Goal: Task Accomplishment & Management: Use online tool/utility

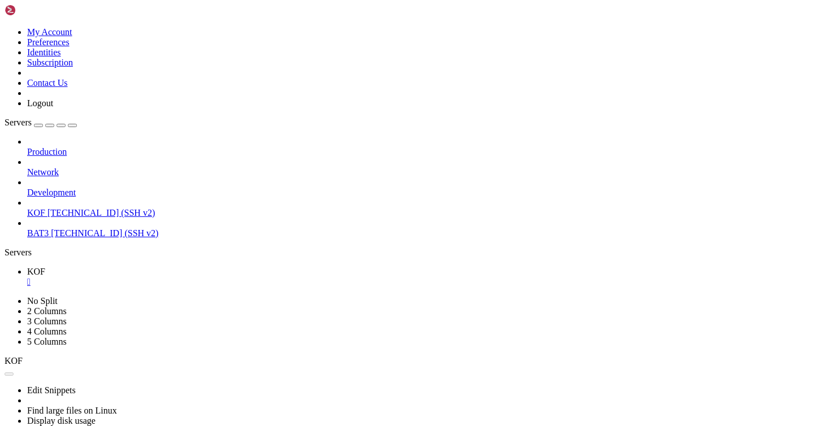
scroll to position [272, 0]
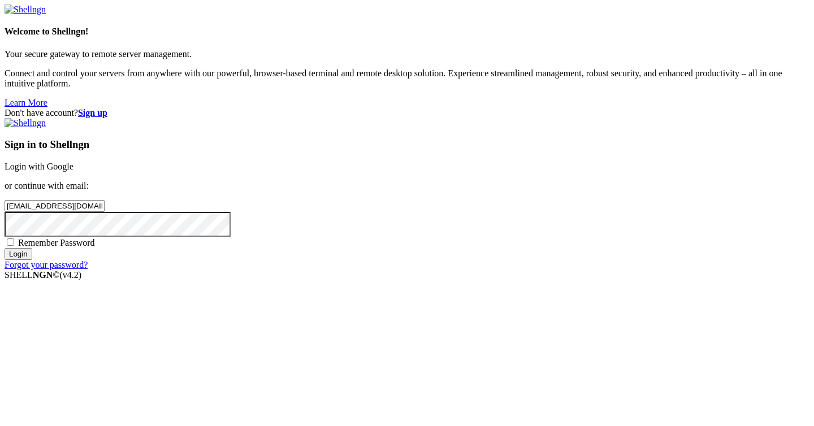
click at [32, 260] on input "Login" at bounding box center [19, 254] width 28 height 12
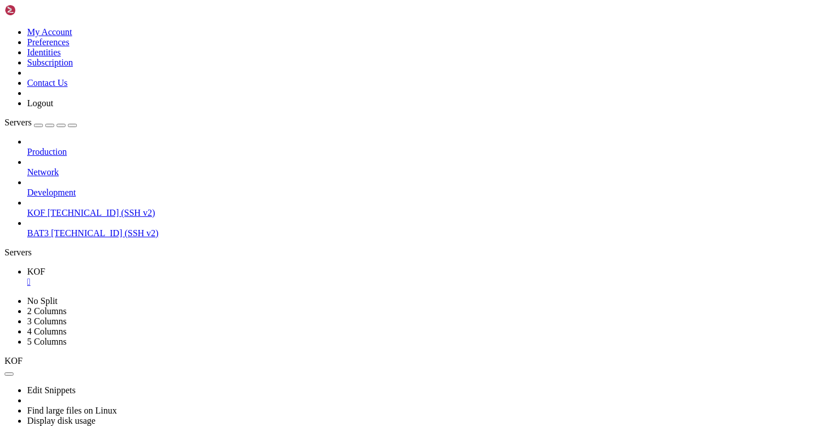
scroll to position [733, 0]
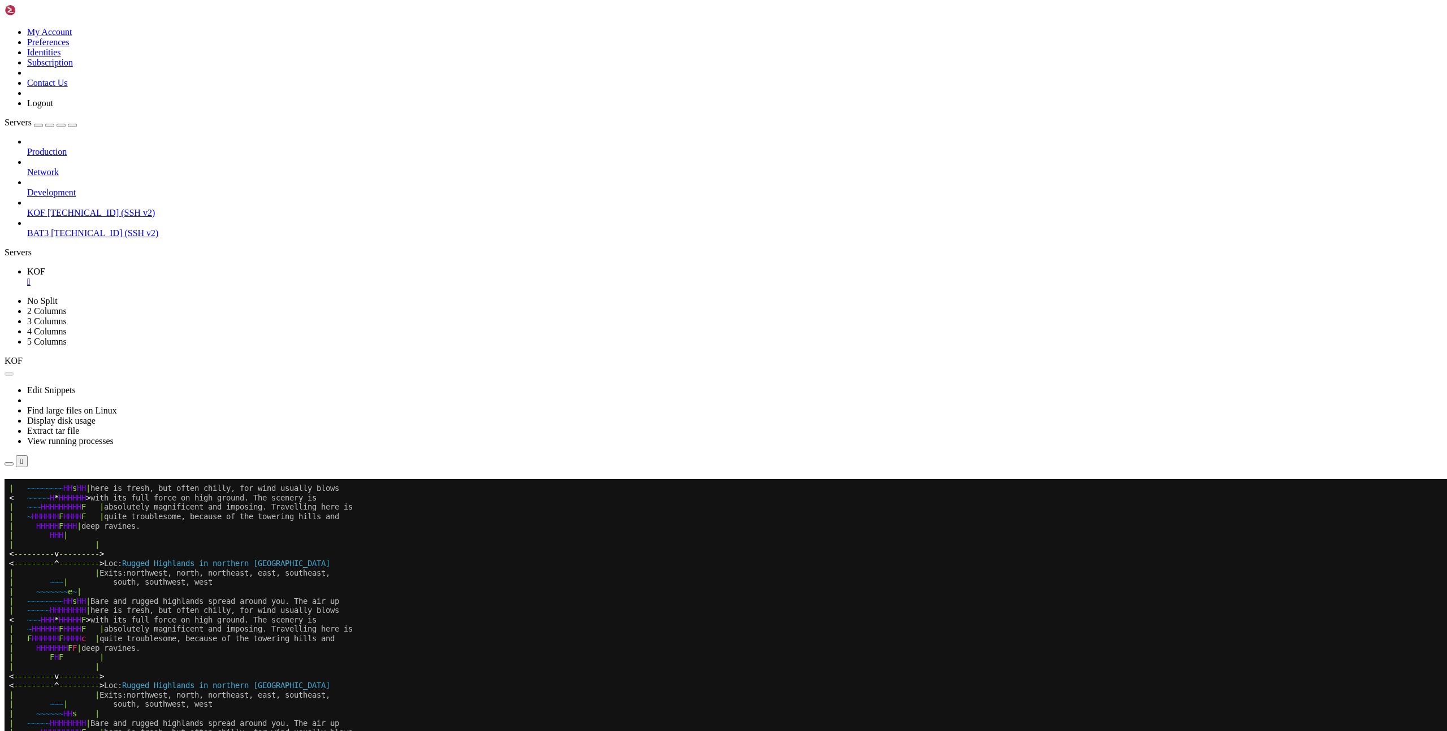
scroll to position [479, 0]
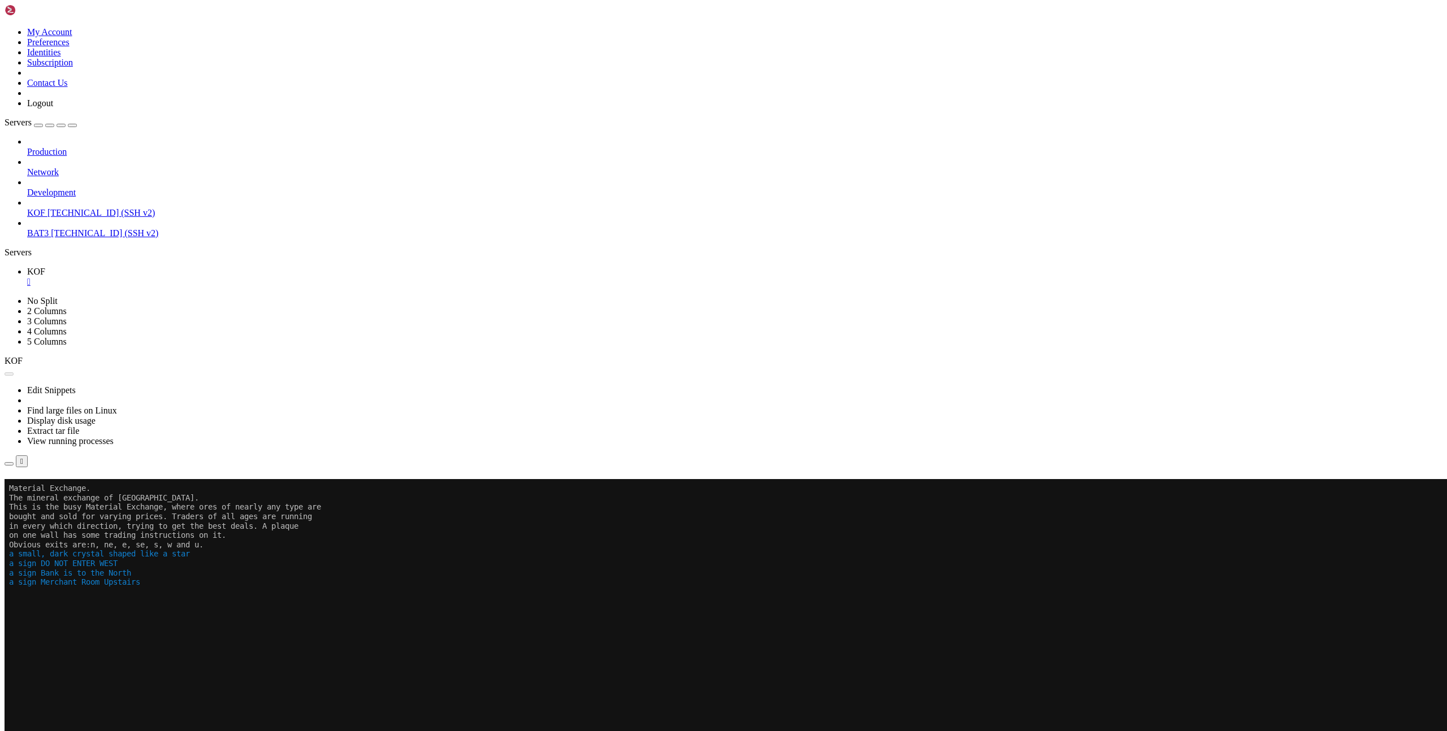
drag, startPoint x: 661, startPoint y: 163, endPoint x: 803, endPoint y: 191, distance: 144.0
click at [50, 426] on button "Reconnect" at bounding box center [27, 495] width 45 height 12
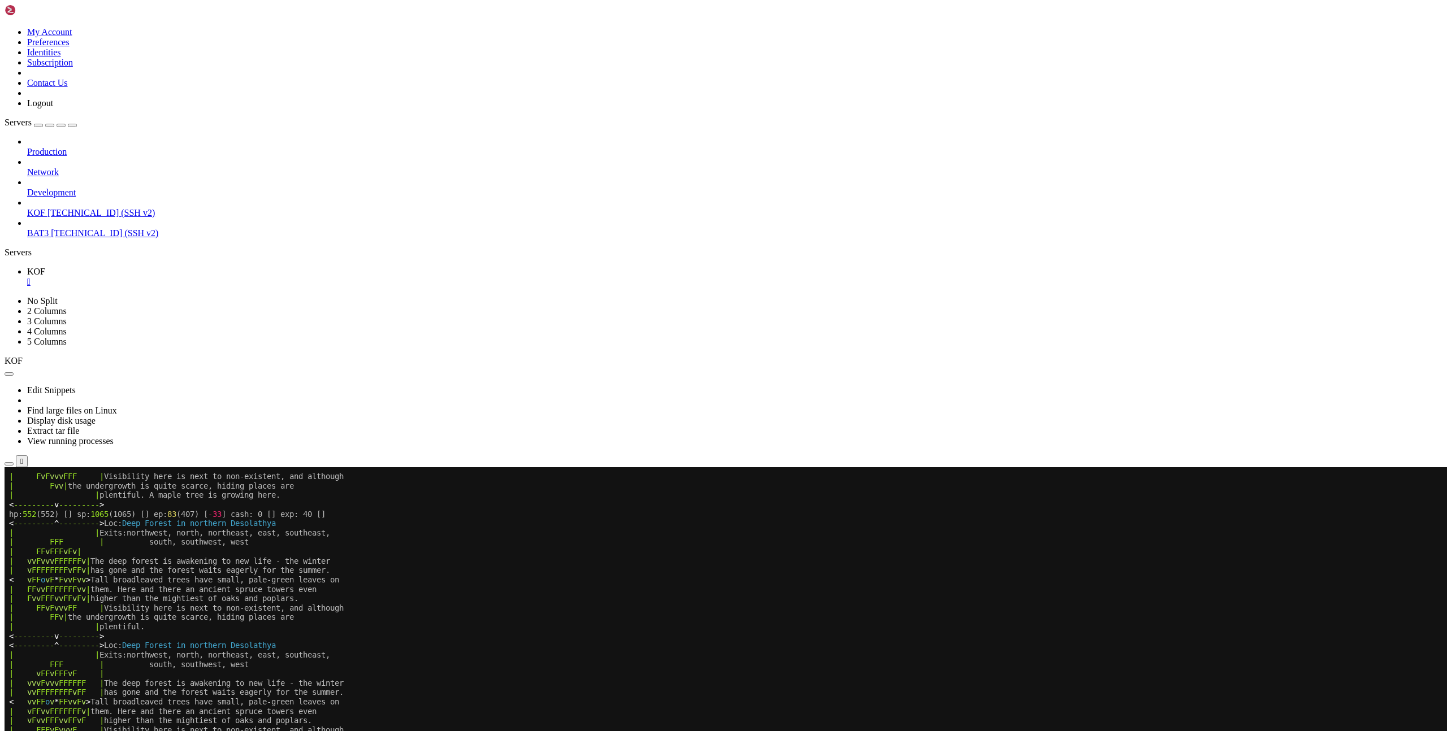
scroll to position [479, 0]
